Goal: Information Seeking & Learning: Learn about a topic

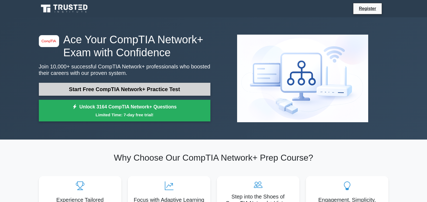
click at [131, 87] on link "Start Free CompTIA Network+ Practice Test" at bounding box center [125, 89] width 172 height 13
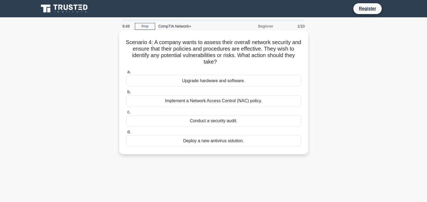
click at [201, 84] on div "Upgrade hardware and software." at bounding box center [213, 80] width 175 height 11
click at [201, 86] on div "Upgrade hardware and software." at bounding box center [213, 80] width 175 height 11
click at [126, 74] on input "a. Upgrade hardware and software." at bounding box center [126, 72] width 0 height 4
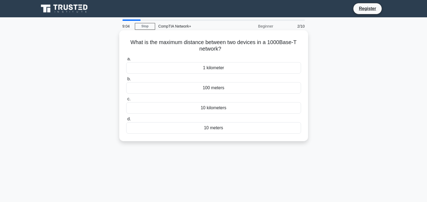
click at [226, 87] on div "100 meters" at bounding box center [213, 87] width 175 height 11
click at [126, 81] on input "b. 100 meters" at bounding box center [126, 79] width 0 height 4
click at [234, 69] on div "ARP" at bounding box center [213, 67] width 175 height 11
click at [126, 61] on input "a. ARP" at bounding box center [126, 59] width 0 height 4
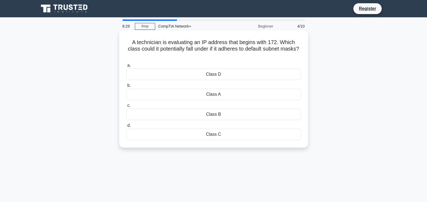
click at [216, 110] on div "Class B" at bounding box center [213, 113] width 175 height 11
click at [126, 107] on input "c. Class B" at bounding box center [126, 106] width 0 height 4
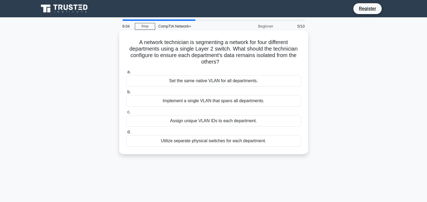
click at [217, 121] on div "Assign unique VLAN IDs to each department." at bounding box center [213, 120] width 175 height 11
click at [126, 114] on input "c. Assign unique VLAN IDs to each department." at bounding box center [126, 112] width 0 height 4
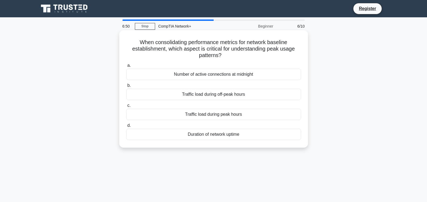
click at [216, 116] on div "Traffic load during peak hours" at bounding box center [213, 113] width 175 height 11
click at [126, 107] on input "c. Traffic load during peak hours" at bounding box center [126, 106] width 0 height 4
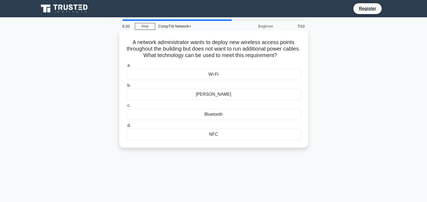
click at [216, 94] on div "PoE" at bounding box center [213, 94] width 175 height 11
click at [126, 87] on input "b. PoE" at bounding box center [126, 86] width 0 height 4
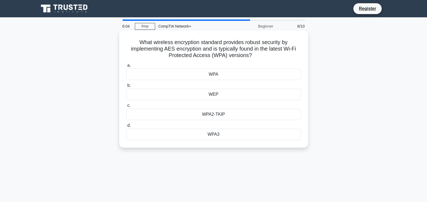
click at [220, 96] on div "WEP" at bounding box center [213, 94] width 175 height 11
click at [126, 87] on input "b. WEP" at bounding box center [126, 86] width 0 height 4
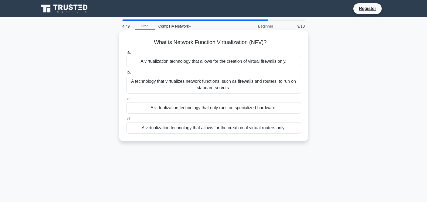
click at [217, 88] on div "A technology that virtualizes network functions, such as firewalls and routers,…" at bounding box center [213, 85] width 175 height 18
click at [126, 74] on input "b. A technology that virtualizes network functions, such as firewalls and route…" at bounding box center [126, 73] width 0 height 4
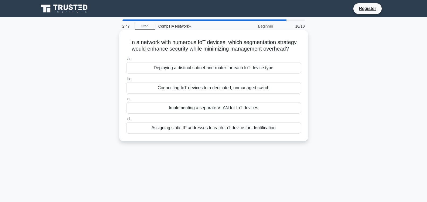
click at [202, 109] on div "Implementing a separate VLAN for IoT devices" at bounding box center [213, 107] width 175 height 11
click at [126, 101] on input "c. Implementing a separate VLAN for IoT devices" at bounding box center [126, 99] width 0 height 4
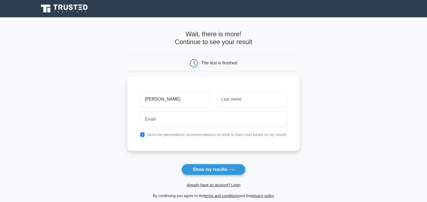
type input "Sherron"
type input "Chatman"
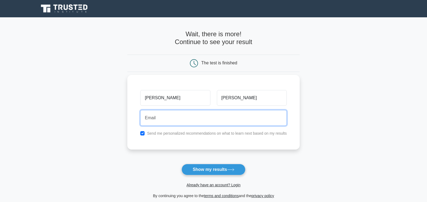
click at [192, 119] on input "email" at bounding box center [213, 118] width 147 height 16
type input "sher"
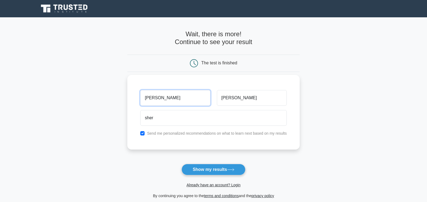
type input "Claudette"
type input "Warr"
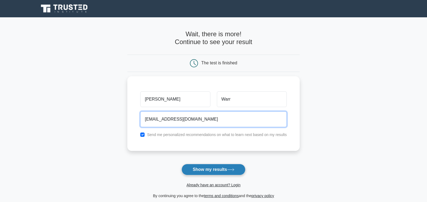
type input "sherron11chat@aol.com"
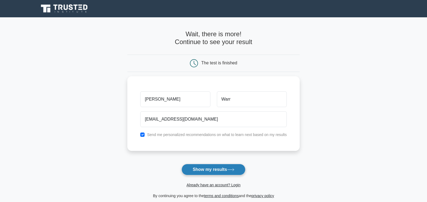
click at [213, 167] on button "Show my results" at bounding box center [214, 169] width 64 height 11
